Goal: Transaction & Acquisition: Purchase product/service

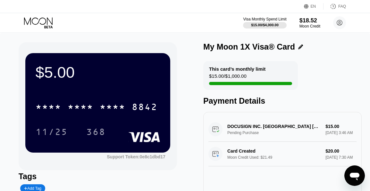
click at [40, 22] on icon at bounding box center [39, 22] width 30 height 11
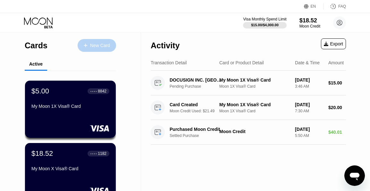
click at [94, 47] on div "New Card" at bounding box center [100, 45] width 20 height 5
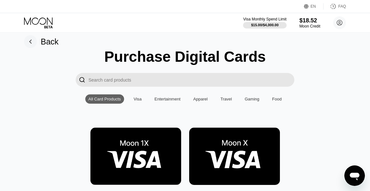
scroll to position [4, 0]
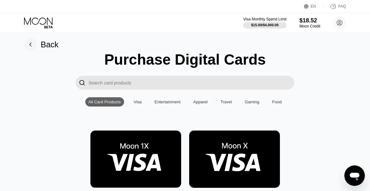
click at [30, 45] on icon at bounding box center [30, 44] width 13 height 13
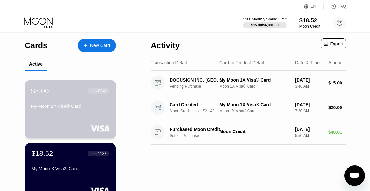
click at [49, 104] on div "$5.00 ● ● ● ● 8842 My Moon 1X Visa® Card" at bounding box center [70, 99] width 79 height 25
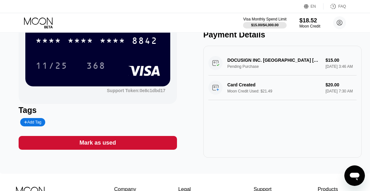
scroll to position [70, 0]
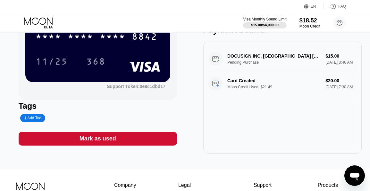
click at [120, 140] on div "Mark as used" at bounding box center [98, 139] width 158 height 14
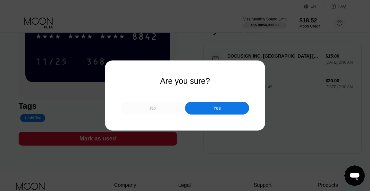
click at [155, 112] on div "No" at bounding box center [153, 108] width 64 height 13
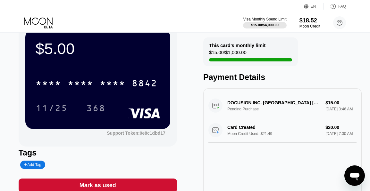
scroll to position [0, 0]
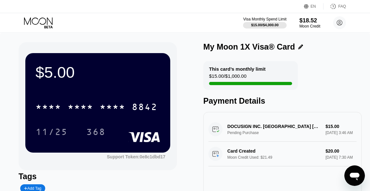
click at [61, 76] on div "$5.00" at bounding box center [98, 72] width 124 height 18
click at [42, 22] on icon at bounding box center [39, 22] width 30 height 11
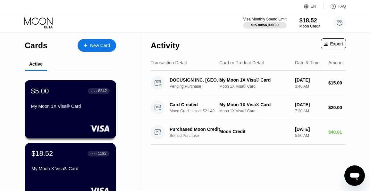
click at [77, 108] on div "My Moon 1X Visa® Card" at bounding box center [70, 106] width 79 height 5
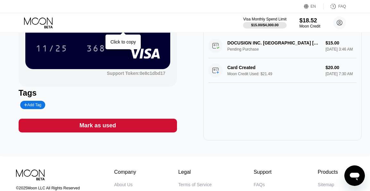
scroll to position [89, 0]
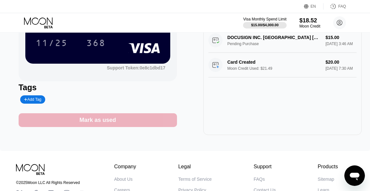
click at [79, 123] on div "Mark as used" at bounding box center [98, 120] width 158 height 14
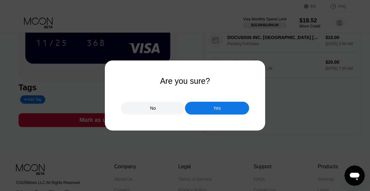
click at [238, 98] on div "No Yes" at bounding box center [185, 104] width 128 height 19
click at [224, 104] on div "Yes" at bounding box center [217, 108] width 64 height 13
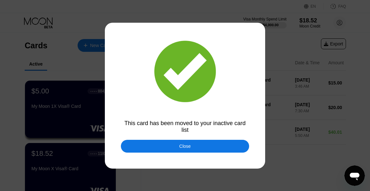
click at [187, 147] on div "Close" at bounding box center [185, 146] width 12 height 5
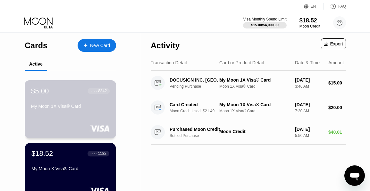
click at [86, 106] on div "My Moon 1X Visa® Card" at bounding box center [70, 106] width 79 height 5
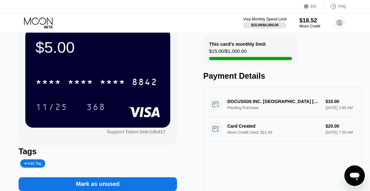
scroll to position [35, 0]
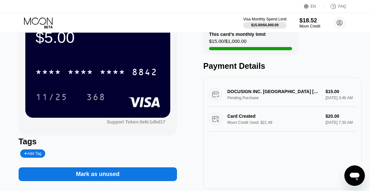
click at [107, 174] on div "Mark as unused" at bounding box center [98, 174] width 44 height 7
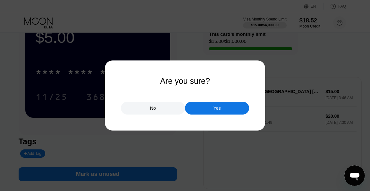
click at [212, 107] on div "Yes" at bounding box center [217, 108] width 64 height 13
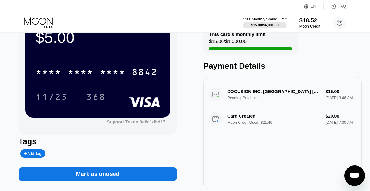
click at [212, 107] on div "DOCUSIGN INC. [GEOGRAPHIC_DATA] [GEOGRAPHIC_DATA] Pending Purchase $15.00 [DATE…" at bounding box center [282, 94] width 148 height 25
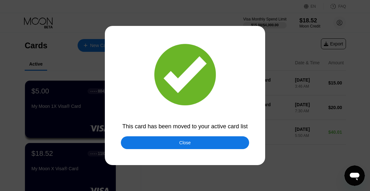
click at [174, 141] on div "Close" at bounding box center [185, 143] width 128 height 13
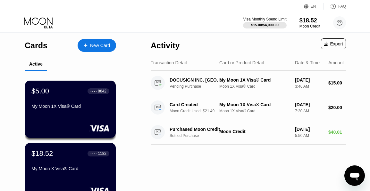
click at [89, 43] on div at bounding box center [88, 45] width 3 height 5
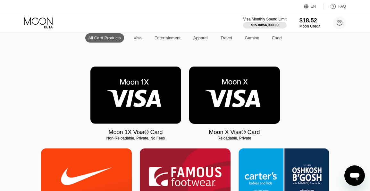
scroll to position [71, 0]
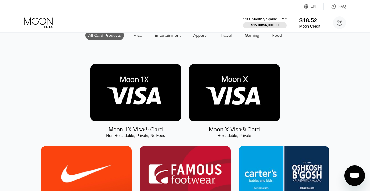
click at [136, 82] on img at bounding box center [135, 92] width 91 height 57
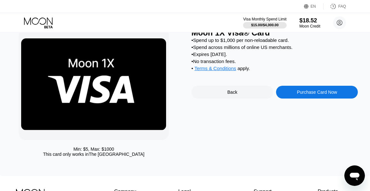
scroll to position [4, 0]
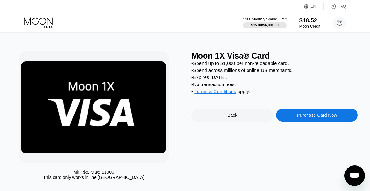
click at [293, 115] on div "Purchase Card Now" at bounding box center [317, 115] width 82 height 13
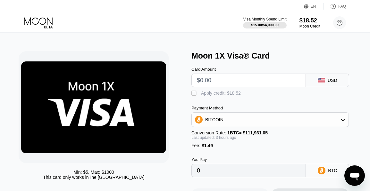
click at [234, 121] on div "BITCOIN" at bounding box center [270, 119] width 157 height 13
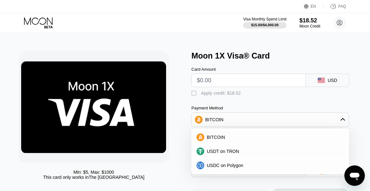
click at [214, 81] on input "text" at bounding box center [249, 80] width 104 height 13
type input "$16"
type input "0.00015624"
type input "$16"
click at [194, 95] on div "" at bounding box center [194, 93] width 6 height 6
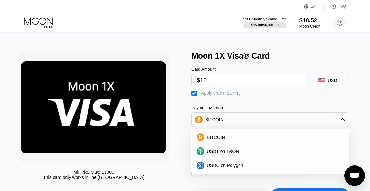
type input "0"
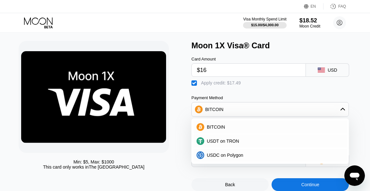
scroll to position [15, 0]
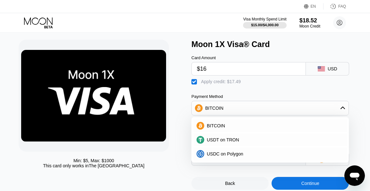
click at [233, 95] on div "Payment Method" at bounding box center [269, 96] width 157 height 5
click at [228, 105] on div "BITCOIN" at bounding box center [270, 108] width 157 height 13
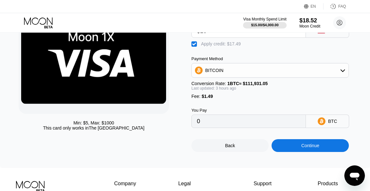
scroll to position [62, 0]
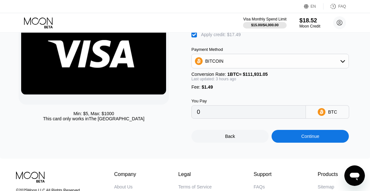
click at [321, 137] on div "Continue" at bounding box center [309, 136] width 77 height 13
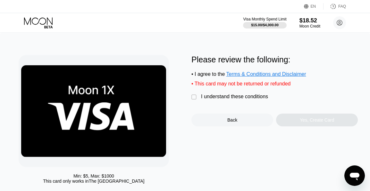
click at [193, 98] on div "" at bounding box center [194, 97] width 6 height 6
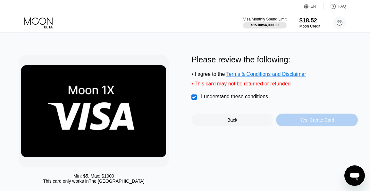
click at [302, 121] on div "Yes, Create Card" at bounding box center [317, 120] width 34 height 5
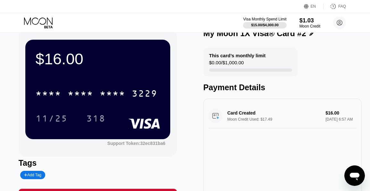
scroll to position [21, 0]
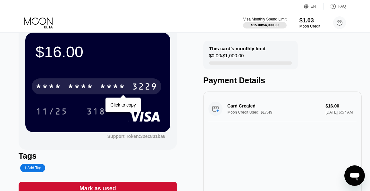
click at [145, 88] on div "3229" at bounding box center [145, 87] width 26 height 10
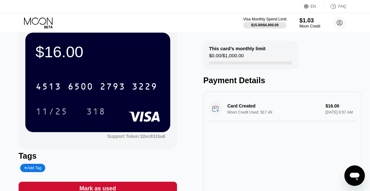
scroll to position [21, 0]
